Goal: Find specific page/section: Find specific page/section

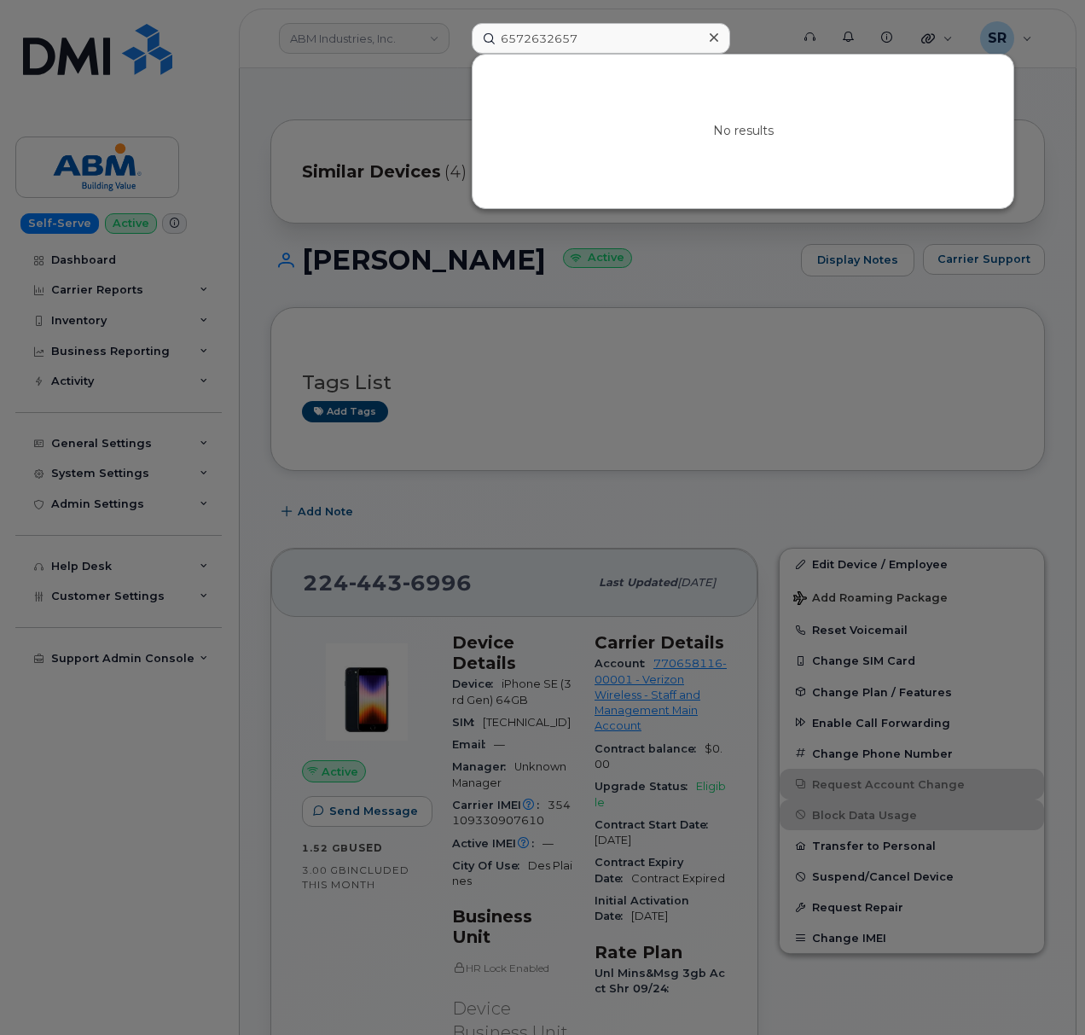
click at [636, 46] on input "6572632657" at bounding box center [601, 38] width 258 height 31
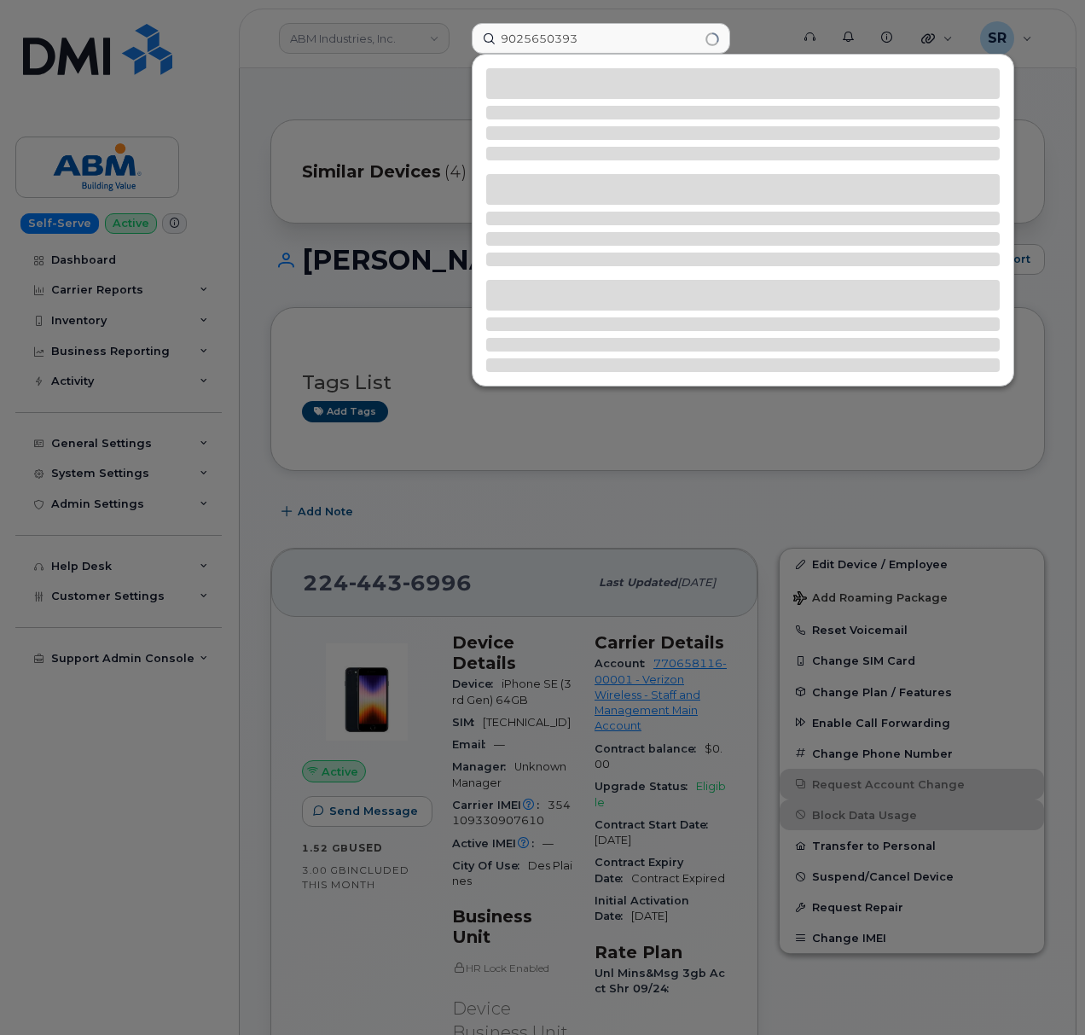
type input "9025650393"
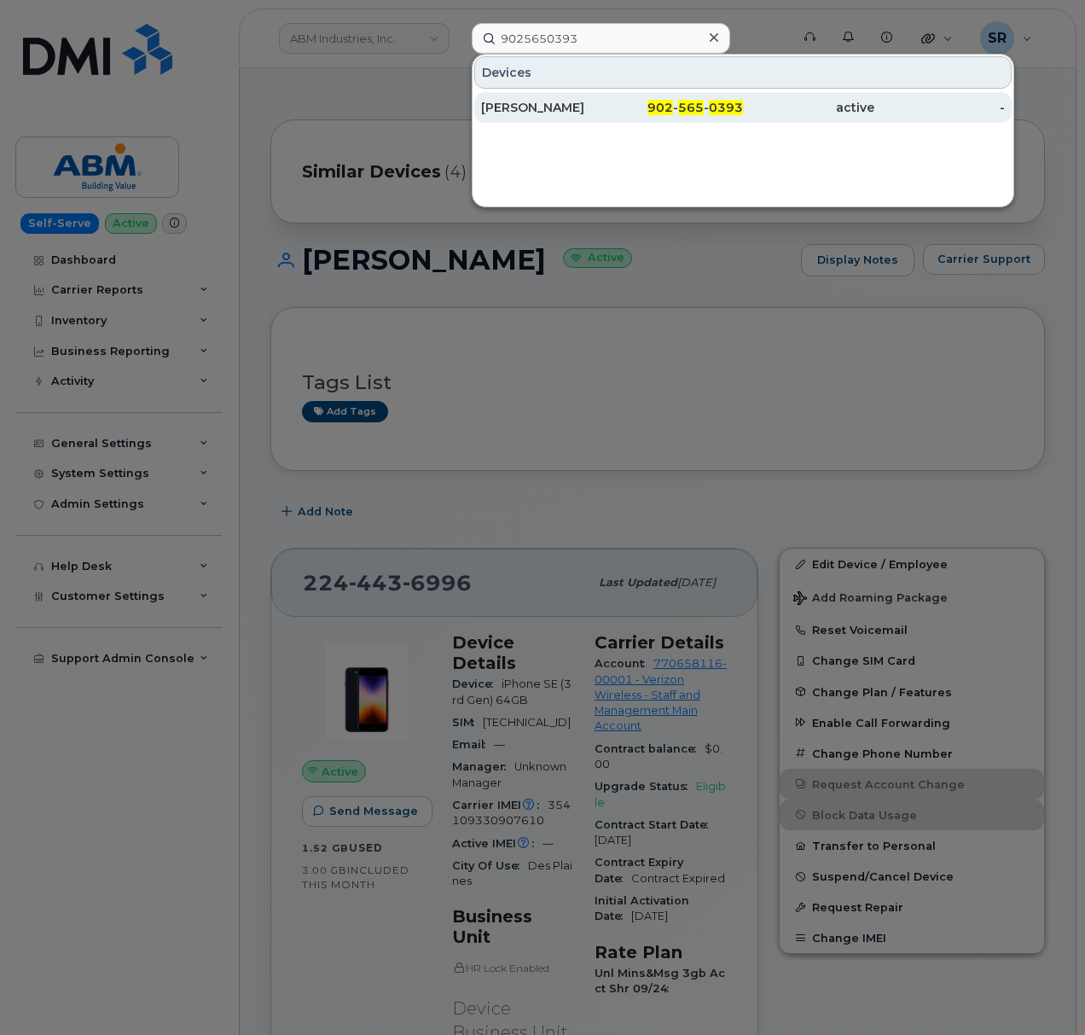
click at [669, 116] on div "902 - 565 - 0393" at bounding box center [677, 107] width 131 height 17
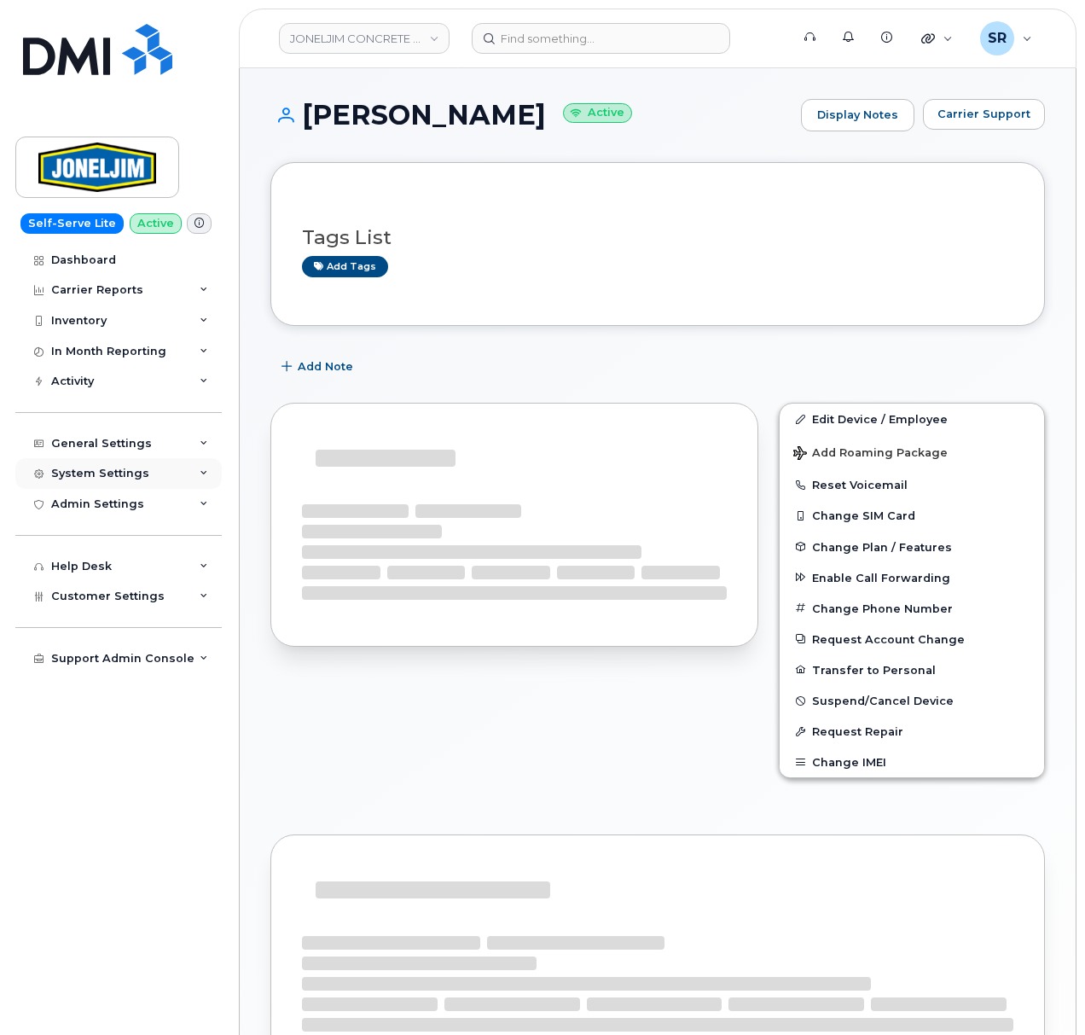
click at [125, 478] on div "System Settings" at bounding box center [100, 474] width 98 height 14
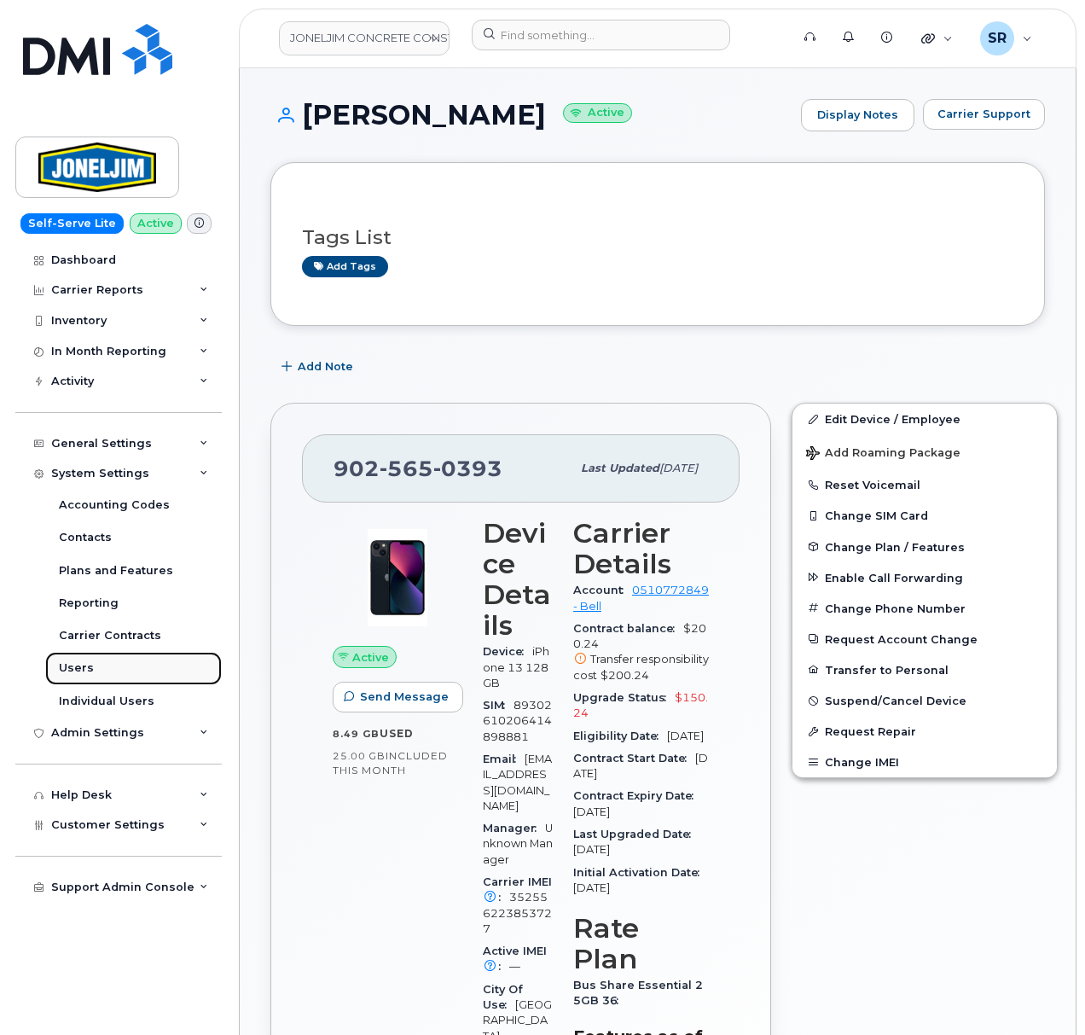
click at [154, 659] on link "Users" at bounding box center [133, 668] width 177 height 32
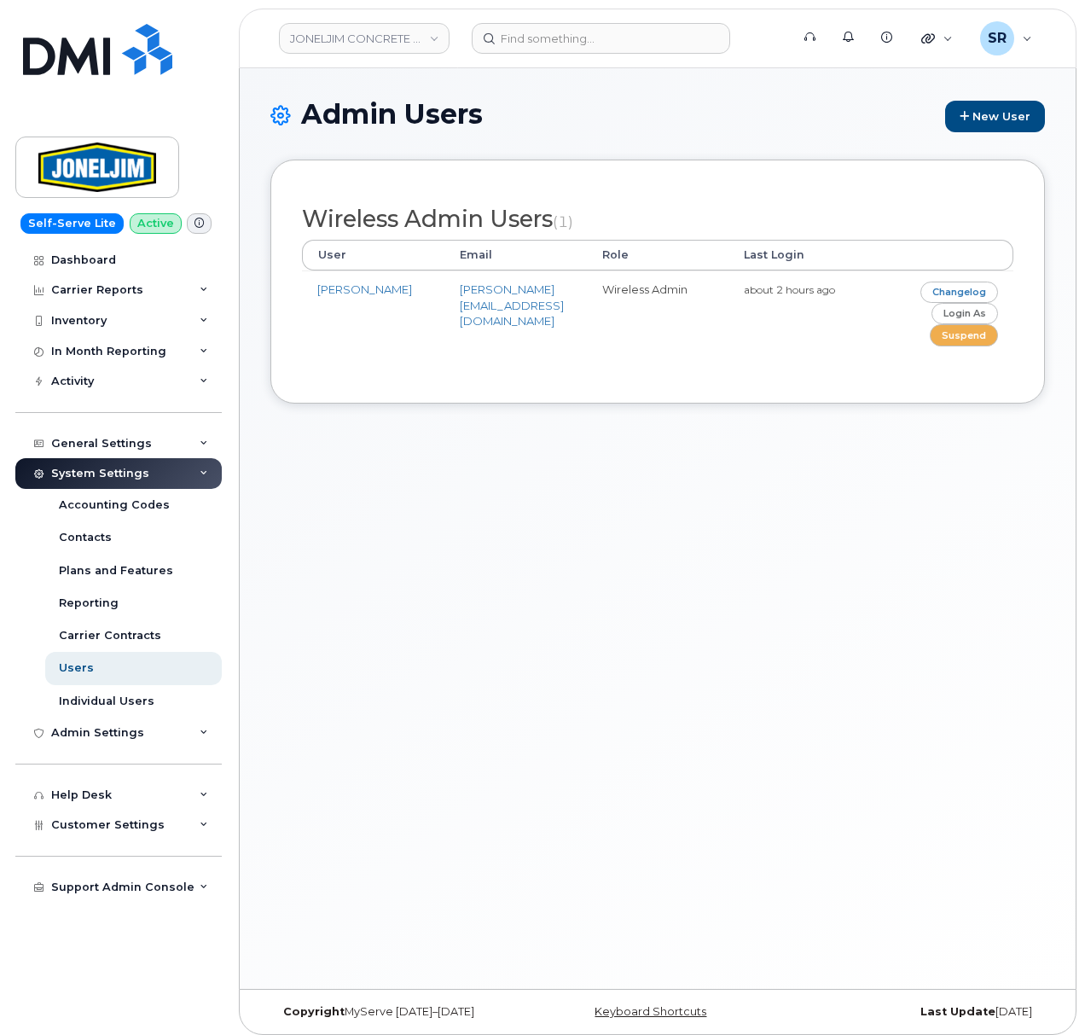
click at [597, 21] on header "JONELJIM CONCRETE CONSTRUCTION Support Alerts Knowledge Base Quicklinks Suspend…" at bounding box center [658, 39] width 838 height 60
click at [595, 32] on input at bounding box center [601, 38] width 258 height 31
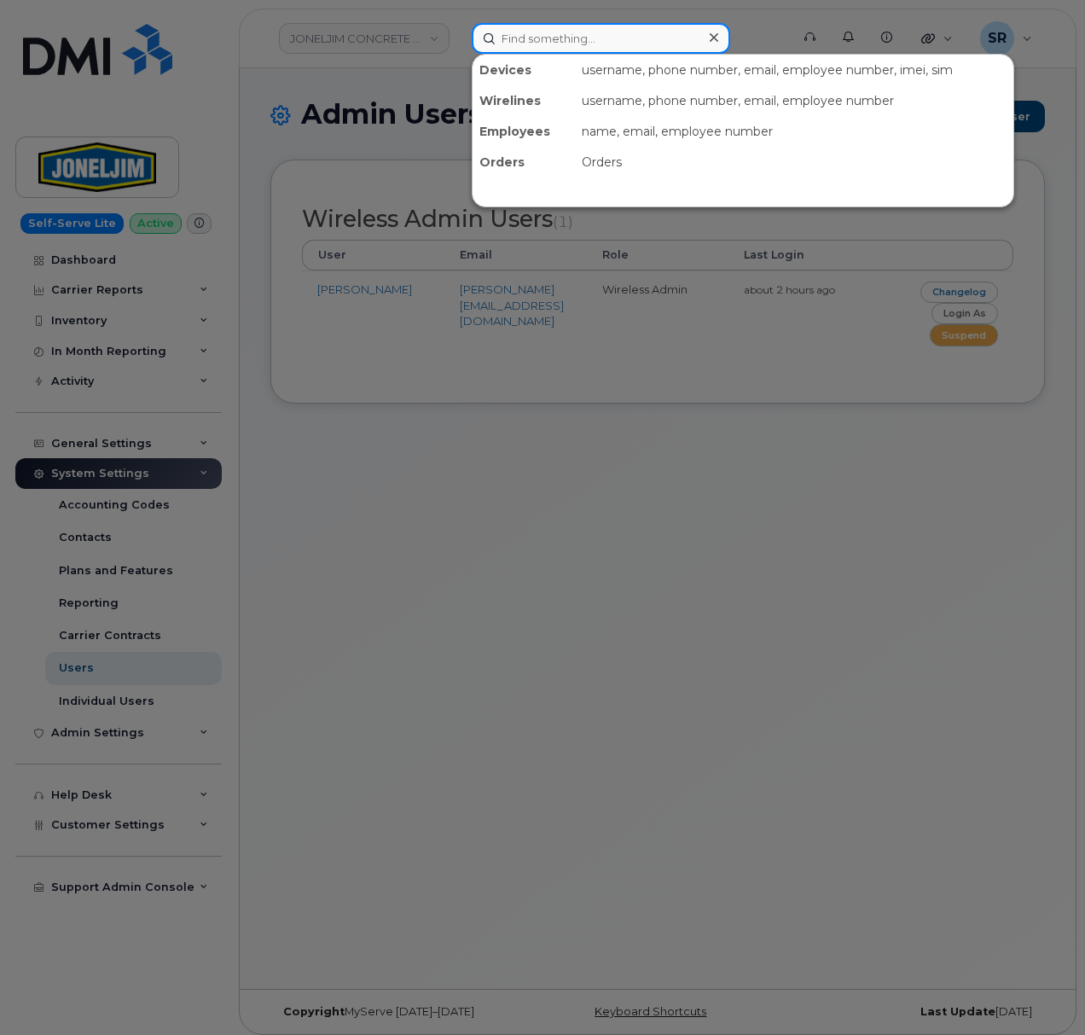
click at [595, 32] on input at bounding box center [601, 38] width 258 height 31
paste input "9703420187"
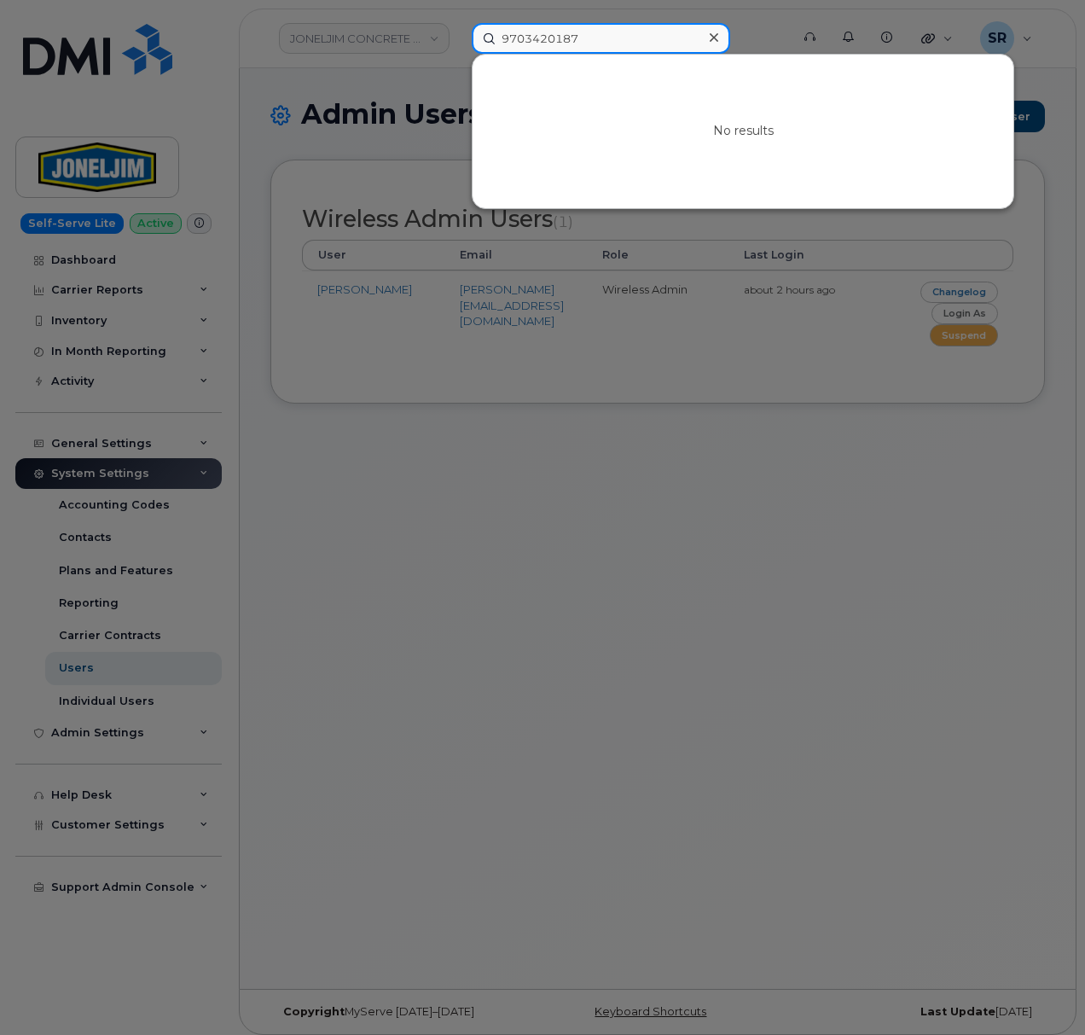
type input "9703420187"
click at [474, 571] on div at bounding box center [542, 517] width 1085 height 1035
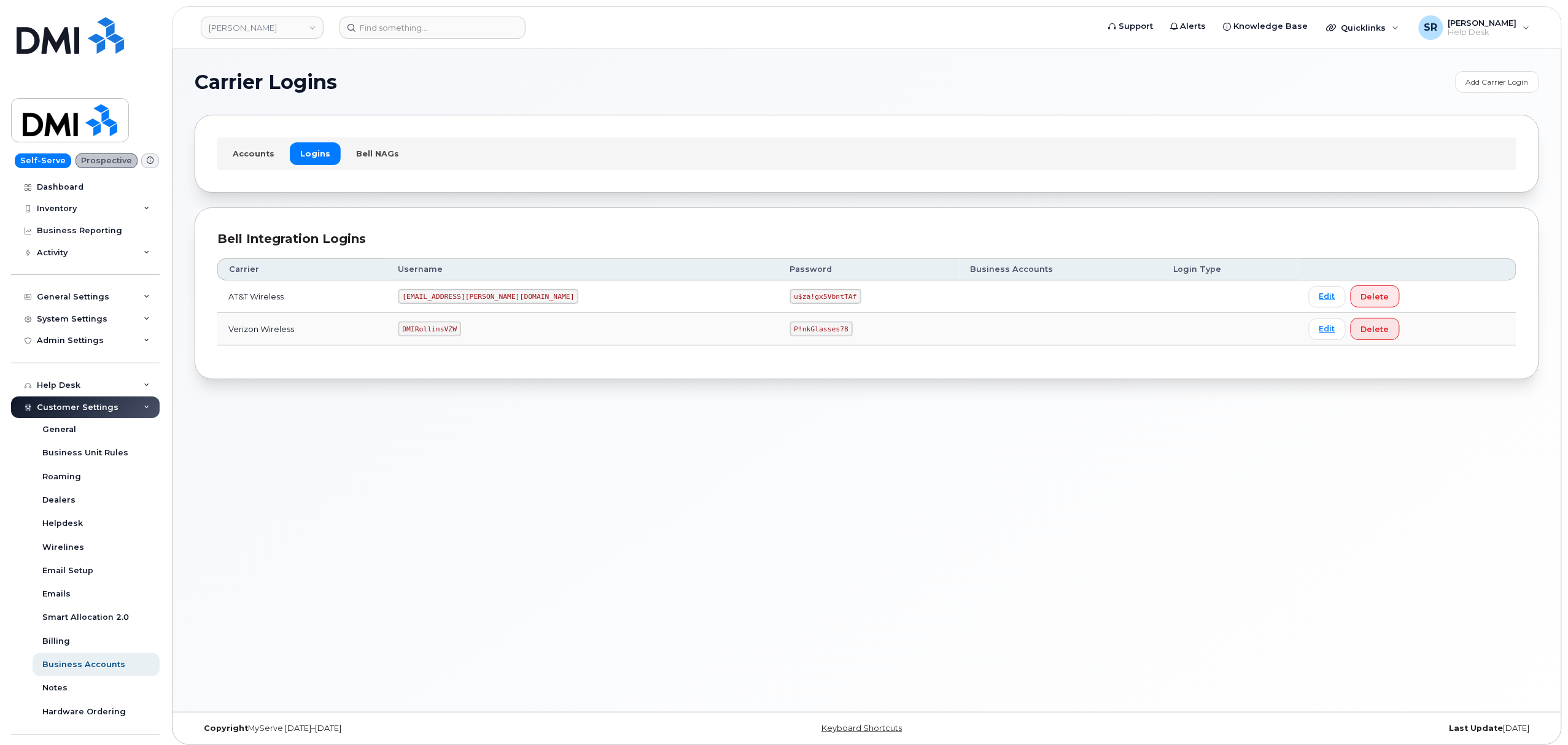
click at [452, 330] on code "DMIRollinsVZW" at bounding box center [430, 329] width 63 height 14
copy code "DMIRollinsVZW"
click at [779, 322] on td "P!nkGlasses78" at bounding box center [869, 329] width 181 height 32
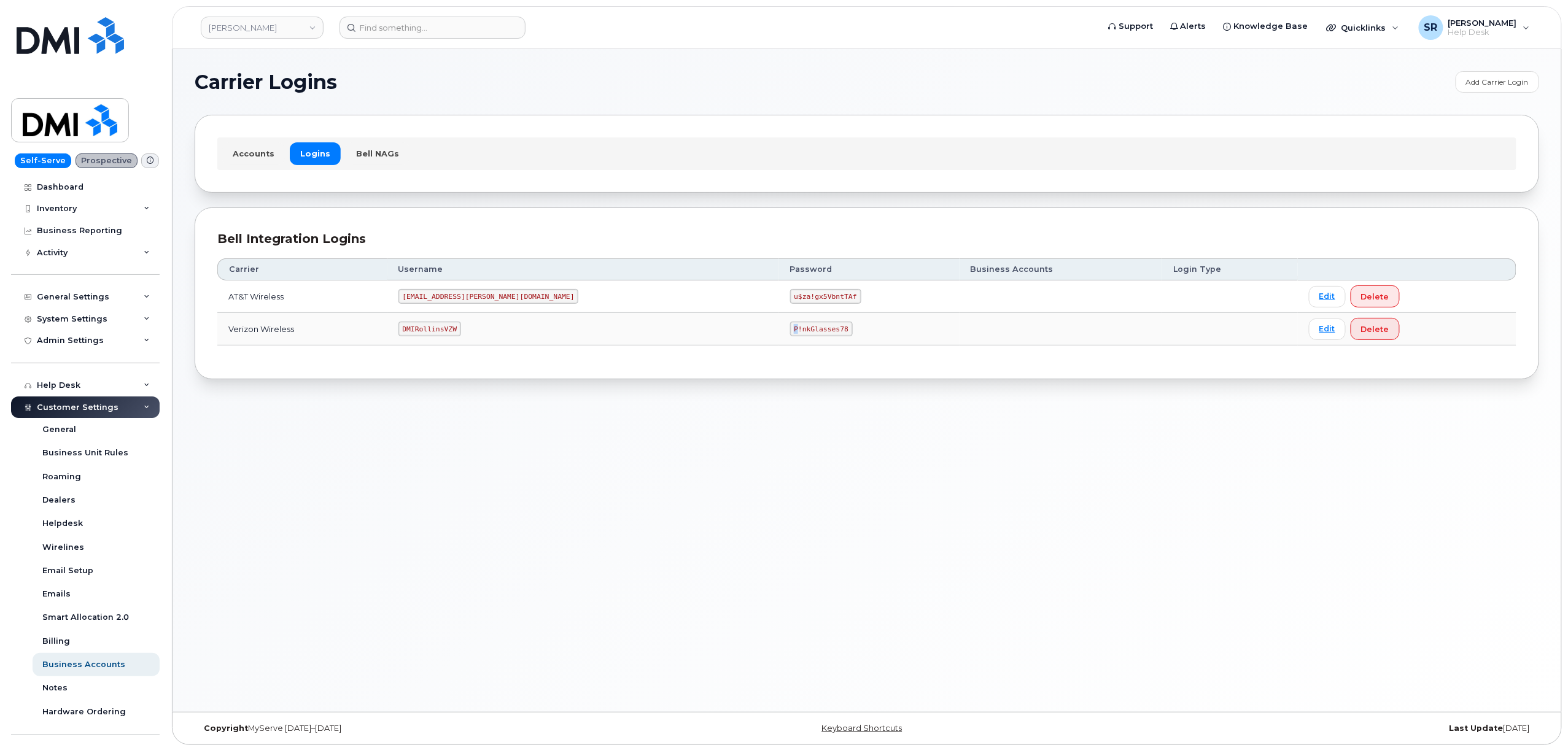
click at [779, 322] on td "P!nkGlasses78" at bounding box center [869, 329] width 181 height 32
click at [790, 333] on code "P!nkGlasses78" at bounding box center [821, 329] width 63 height 14
copy code "P!nkGlasses78"
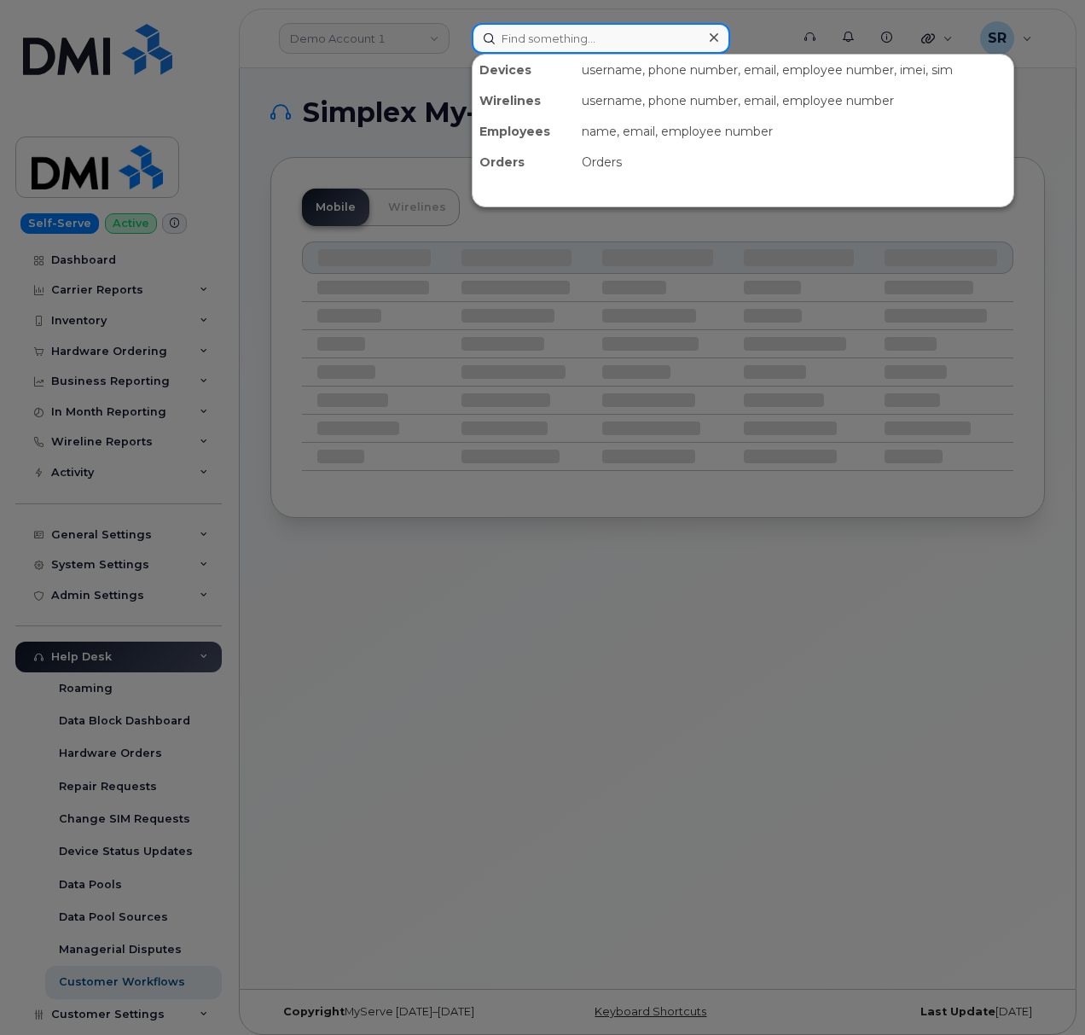
click at [621, 32] on input at bounding box center [601, 38] width 258 height 31
paste input "Kevin Latointe"
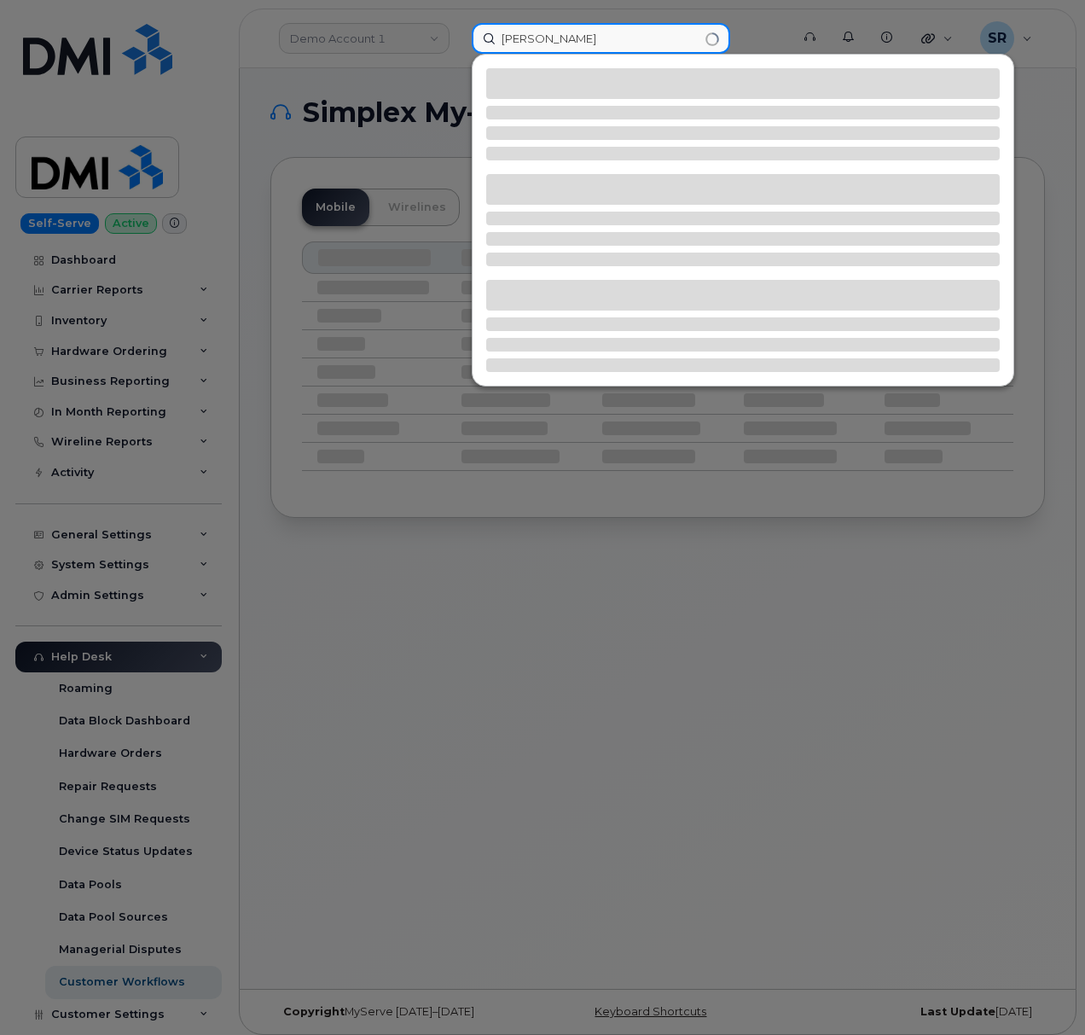
type input "Kevin Latointe"
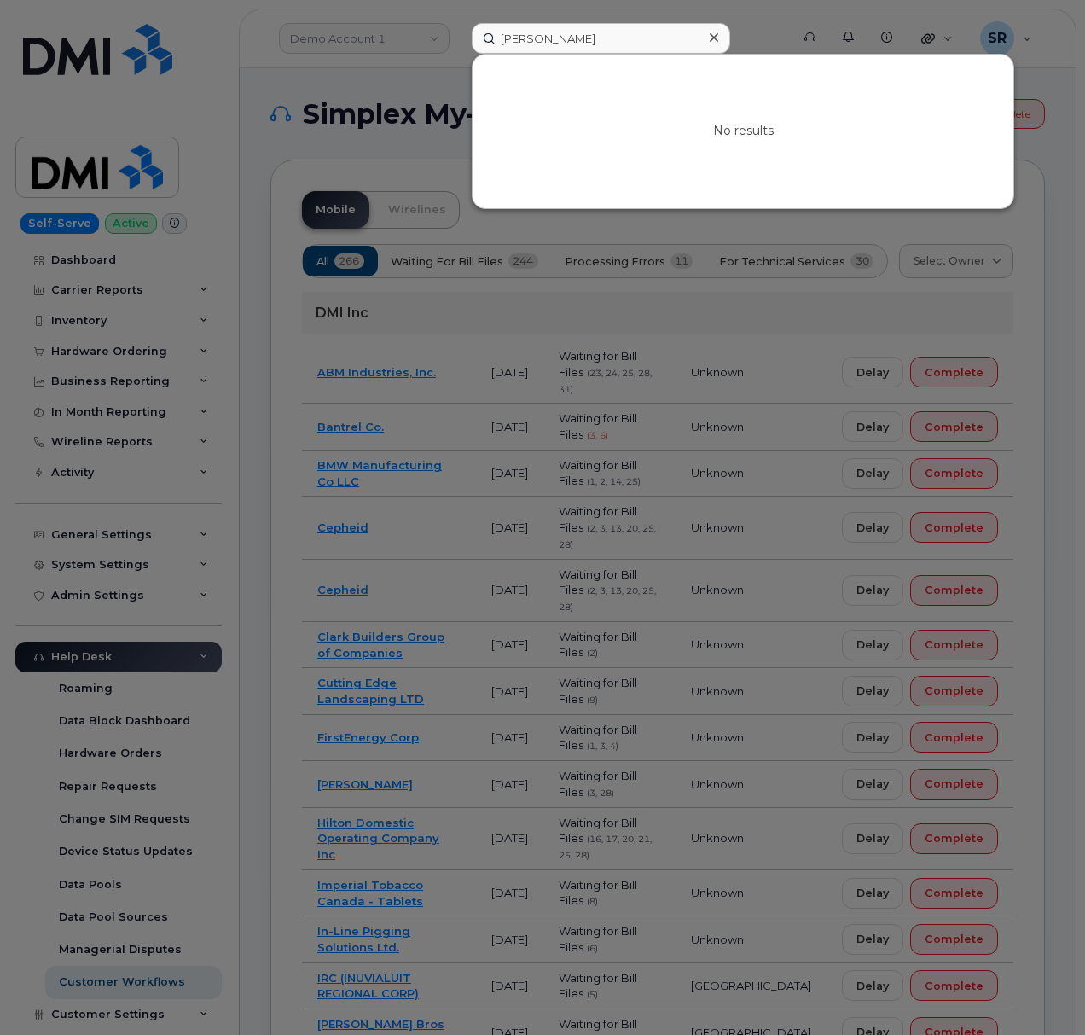
click at [717, 38] on icon at bounding box center [714, 38] width 9 height 14
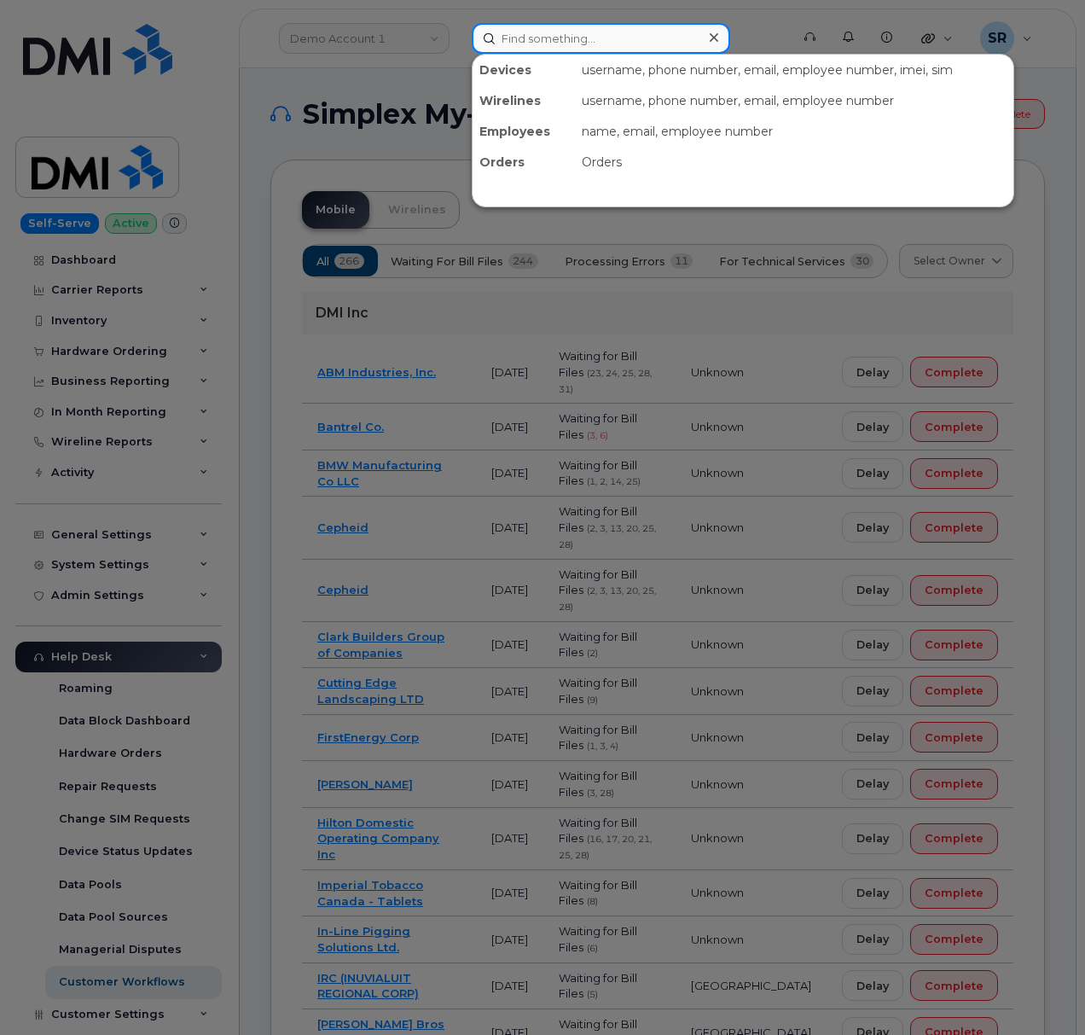
click at [638, 42] on input at bounding box center [601, 38] width 258 height 31
paste input "7404758703"
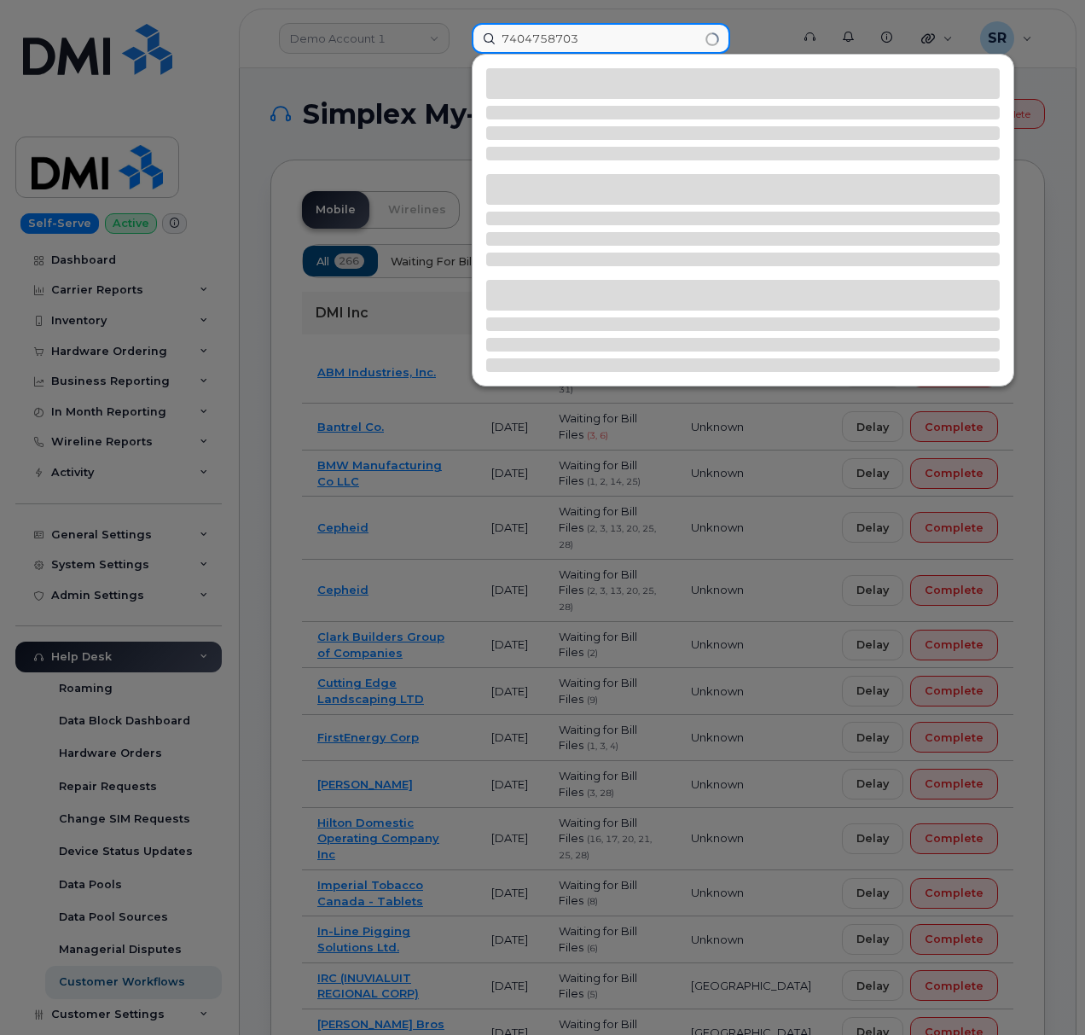
type input "7404758703"
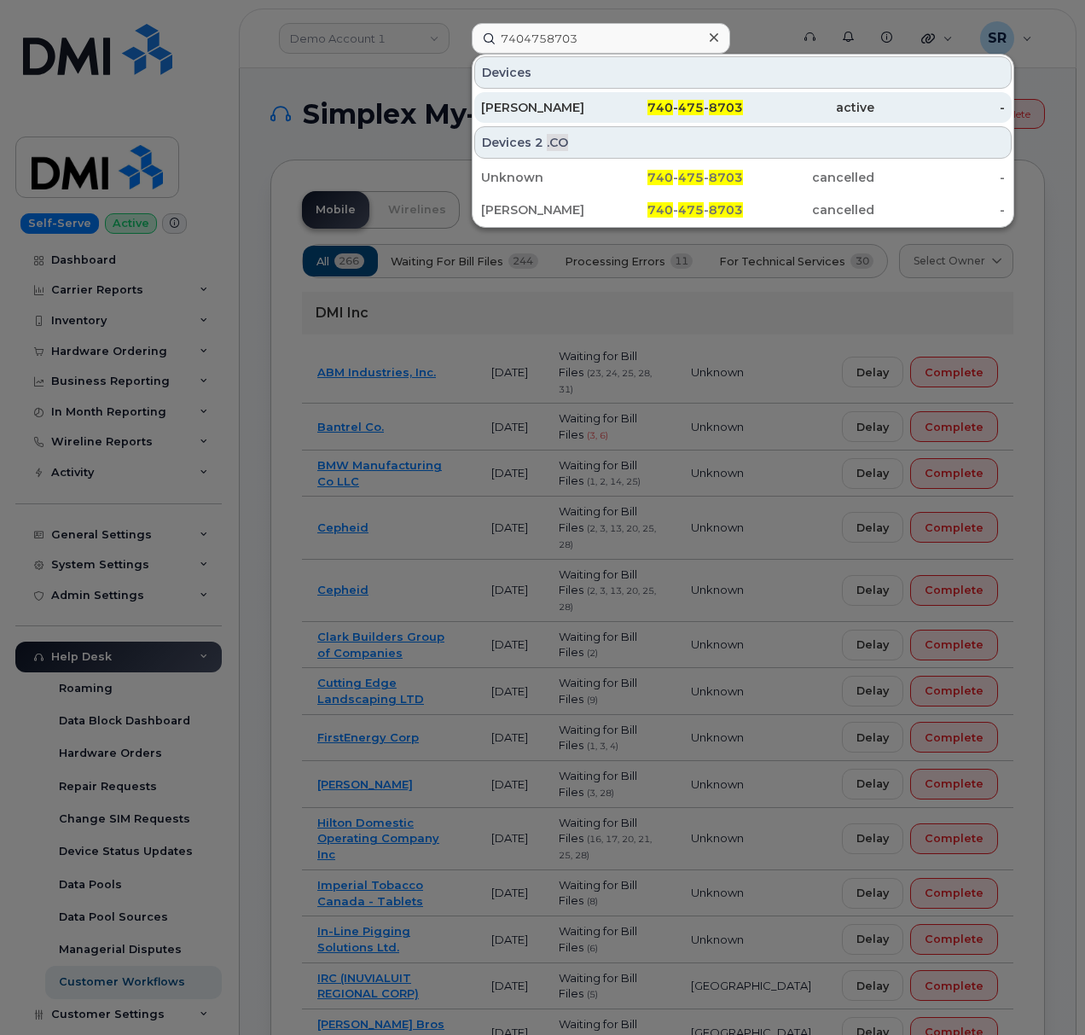
click at [653, 96] on div "740 - 475 - 8703" at bounding box center [677, 107] width 131 height 31
